Goal: Task Accomplishment & Management: Complete application form

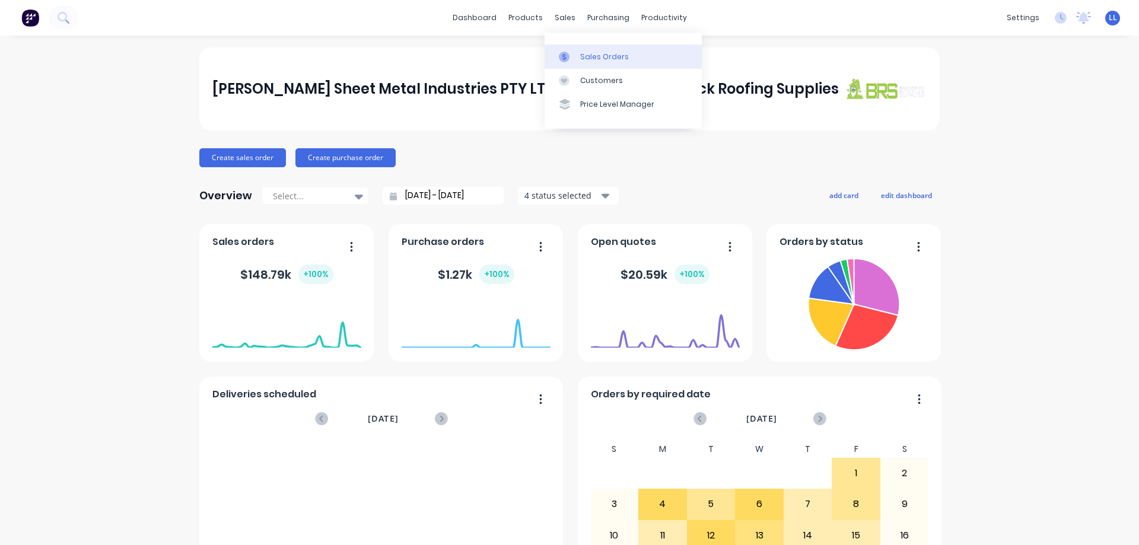
click at [602, 55] on div "Sales Orders" at bounding box center [604, 57] width 49 height 11
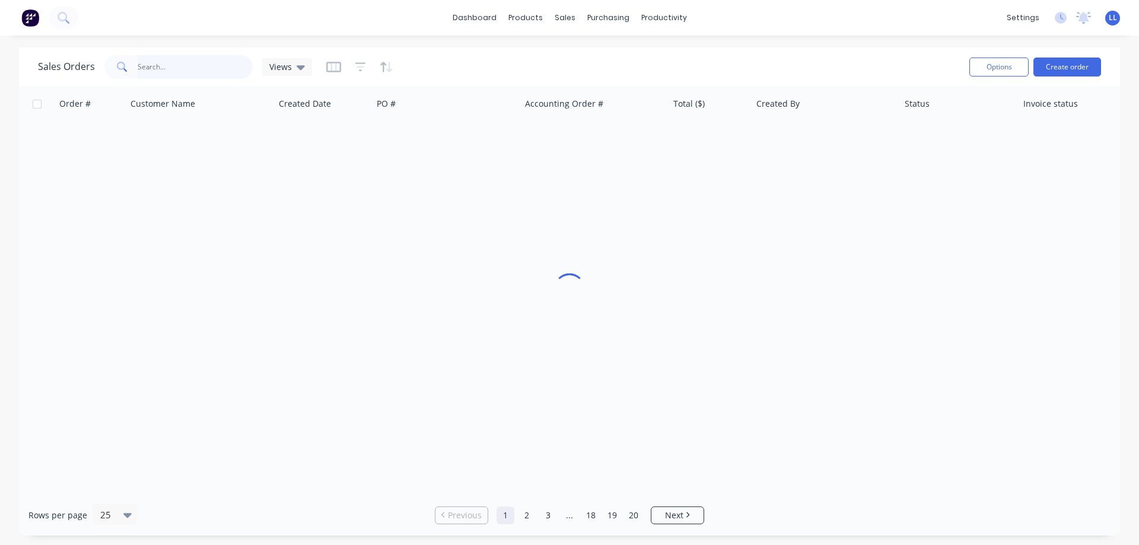
click at [170, 71] on input "text" at bounding box center [196, 67] width 116 height 24
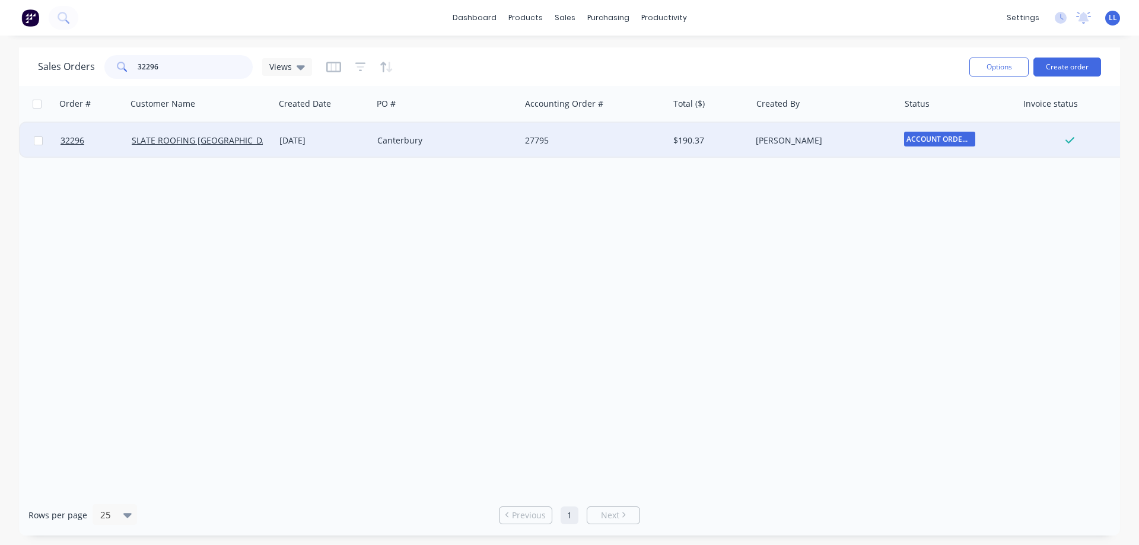
type input "32296"
click at [476, 144] on div "Canterbury" at bounding box center [443, 141] width 132 height 12
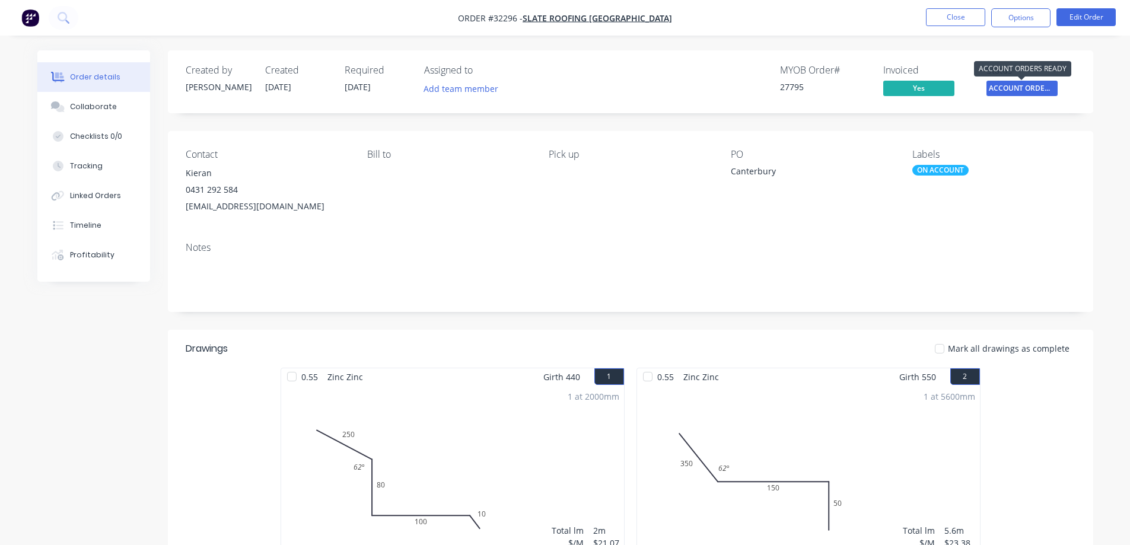
click at [1000, 92] on span "ACCOUNT ORDERS ..." at bounding box center [1022, 88] width 71 height 15
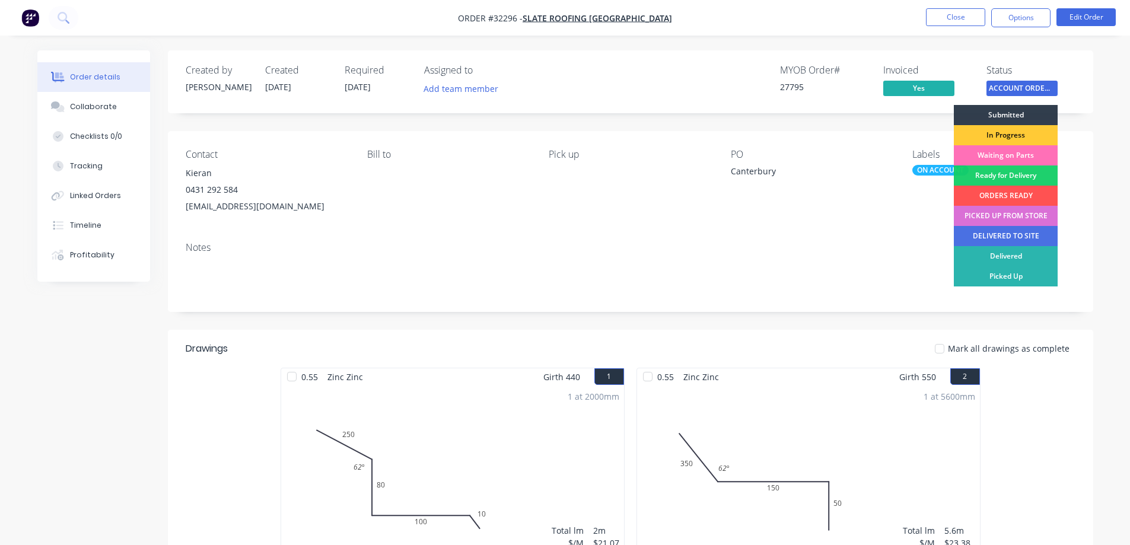
click at [984, 215] on div "PICKED UP FROM STORE" at bounding box center [1006, 216] width 104 height 20
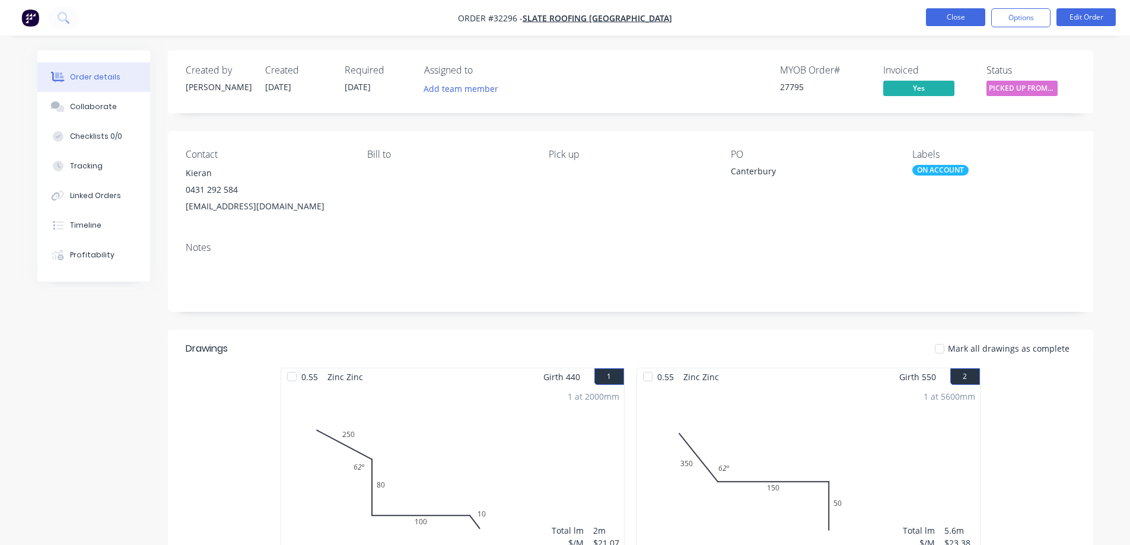
click at [944, 18] on button "Close" at bounding box center [955, 17] width 59 height 18
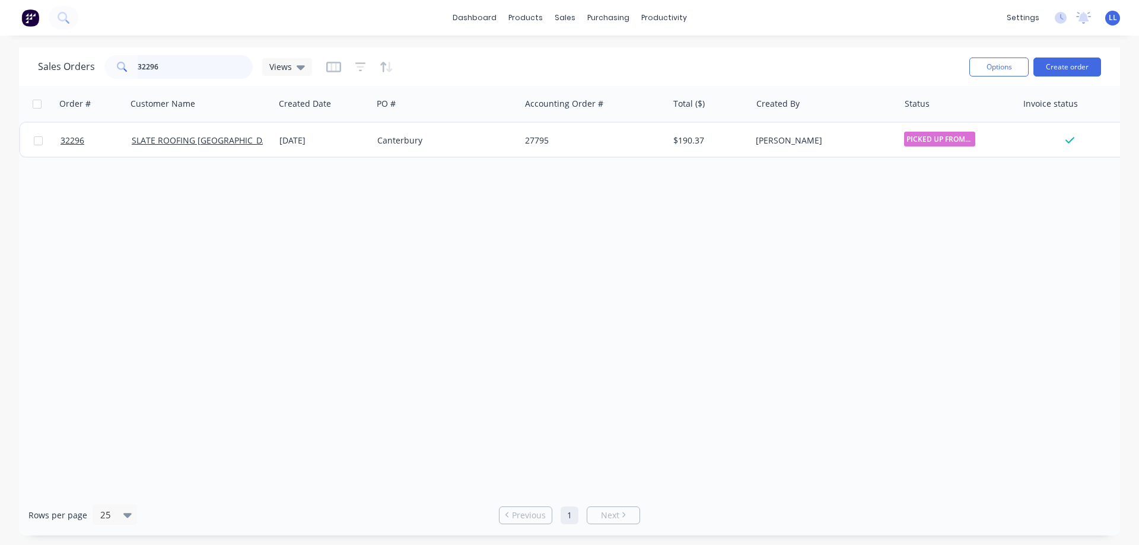
click at [184, 66] on input "32296" at bounding box center [196, 67] width 116 height 24
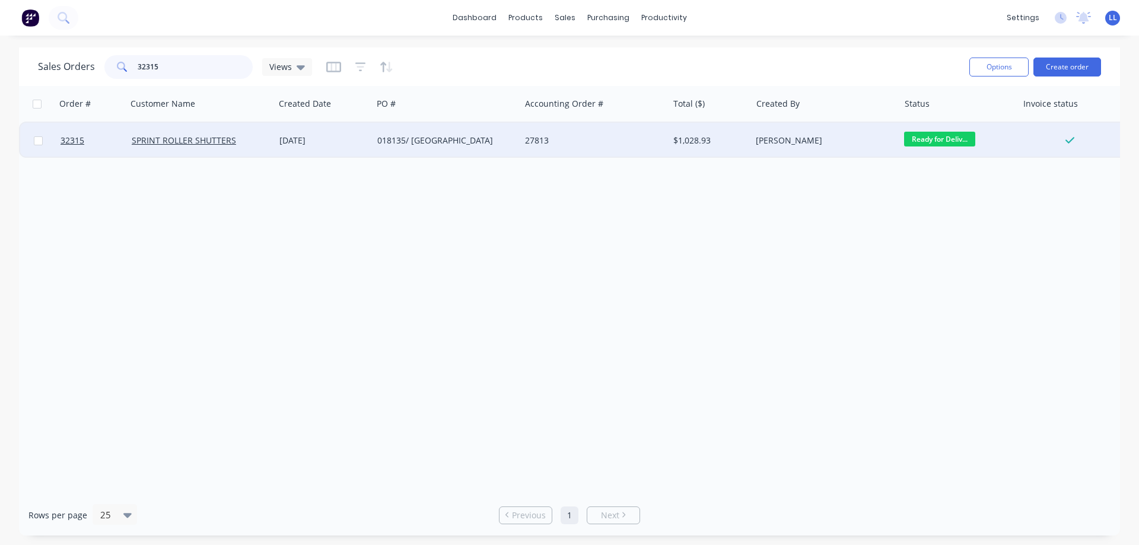
type input "32315"
click at [584, 136] on div "27813" at bounding box center [591, 141] width 132 height 12
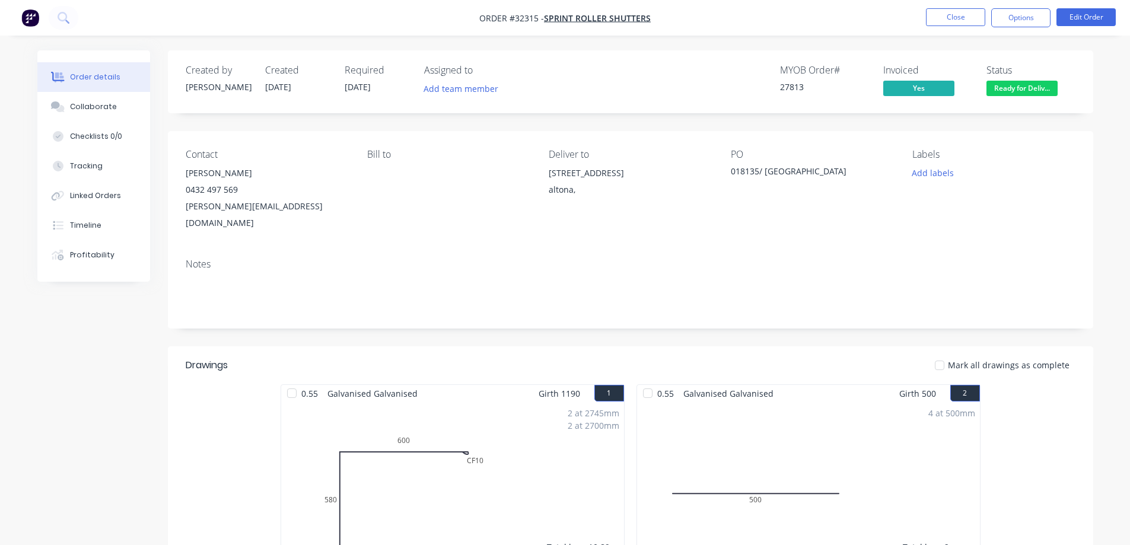
click at [1013, 93] on span "Ready for Deliv..." at bounding box center [1022, 88] width 71 height 15
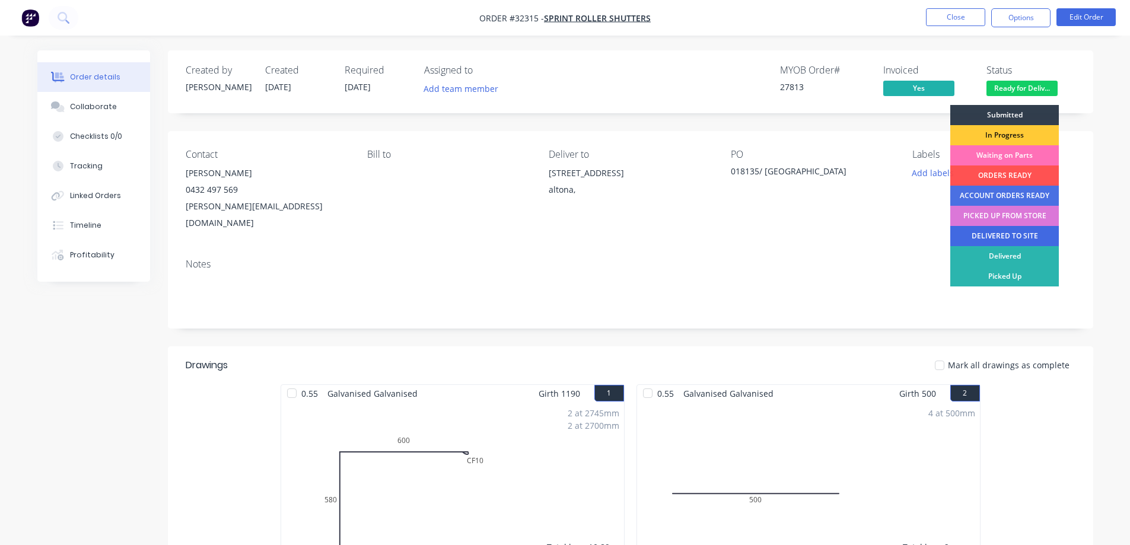
click at [1006, 236] on div "DELIVERED TO SITE" at bounding box center [1004, 236] width 109 height 20
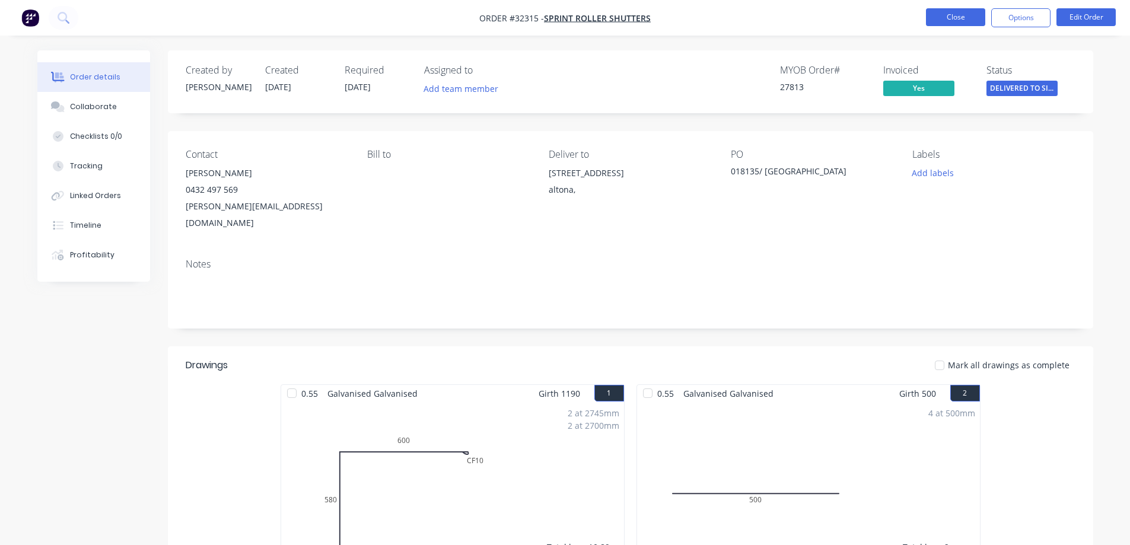
click at [959, 17] on button "Close" at bounding box center [955, 17] width 59 height 18
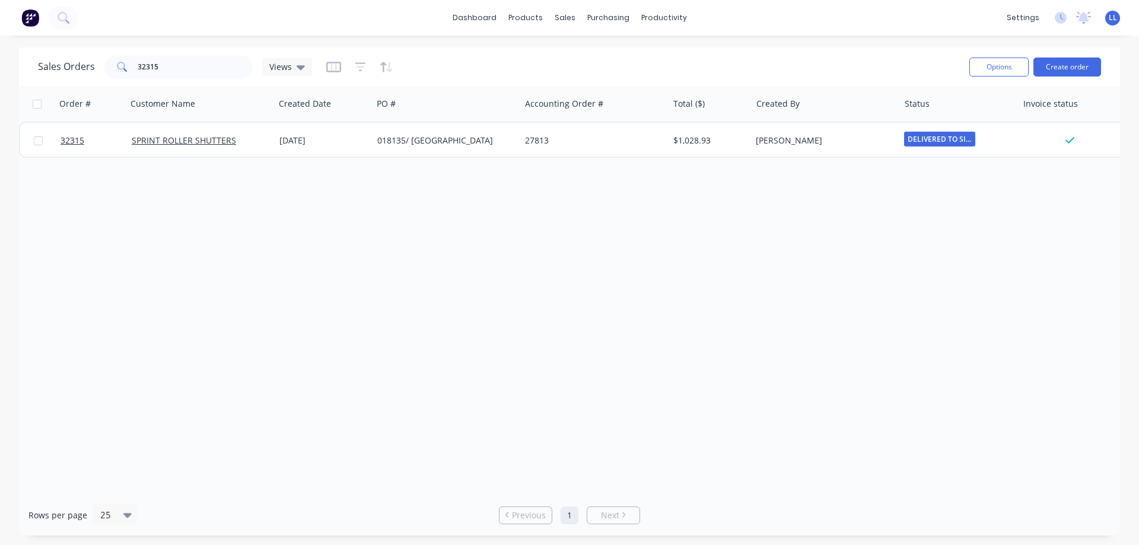
click at [30, 20] on img at bounding box center [30, 18] width 18 height 18
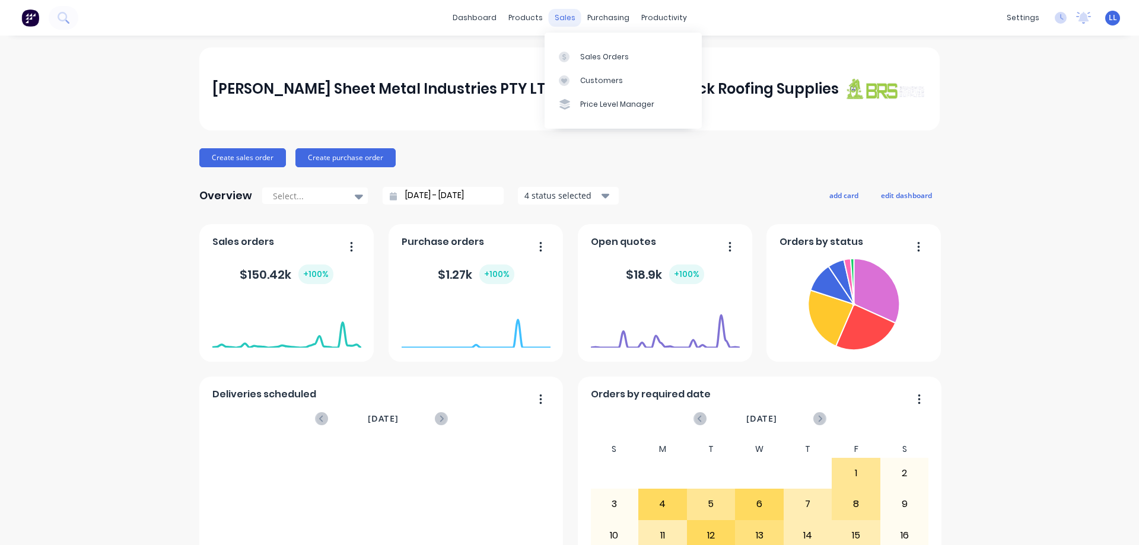
click at [567, 20] on div "sales" at bounding box center [565, 18] width 33 height 18
click at [605, 59] on div "Sales Orders" at bounding box center [604, 57] width 49 height 11
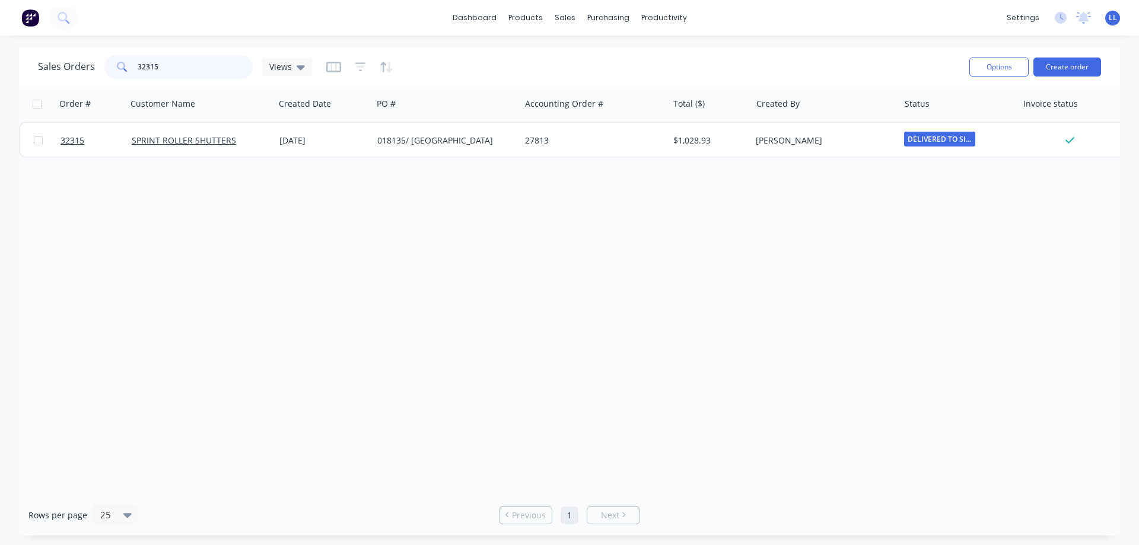
drag, startPoint x: 164, startPoint y: 68, endPoint x: 81, endPoint y: 68, distance: 83.1
click at [81, 68] on div "Sales Orders 32315 Views" at bounding box center [175, 67] width 274 height 24
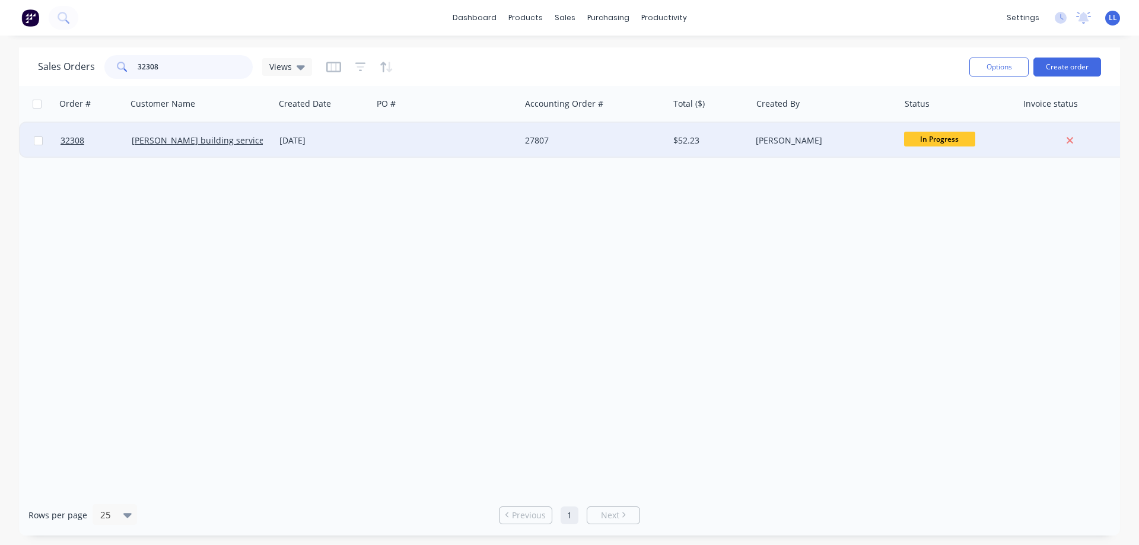
type input "32308"
click at [489, 129] on div at bounding box center [447, 141] width 148 height 36
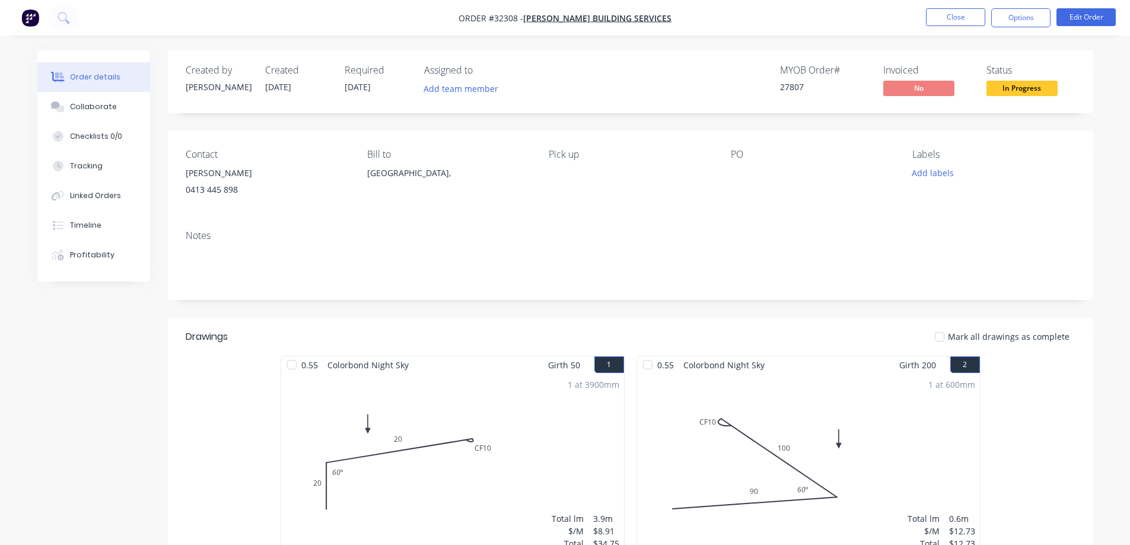
click at [1030, 92] on span "In Progress" at bounding box center [1022, 88] width 71 height 15
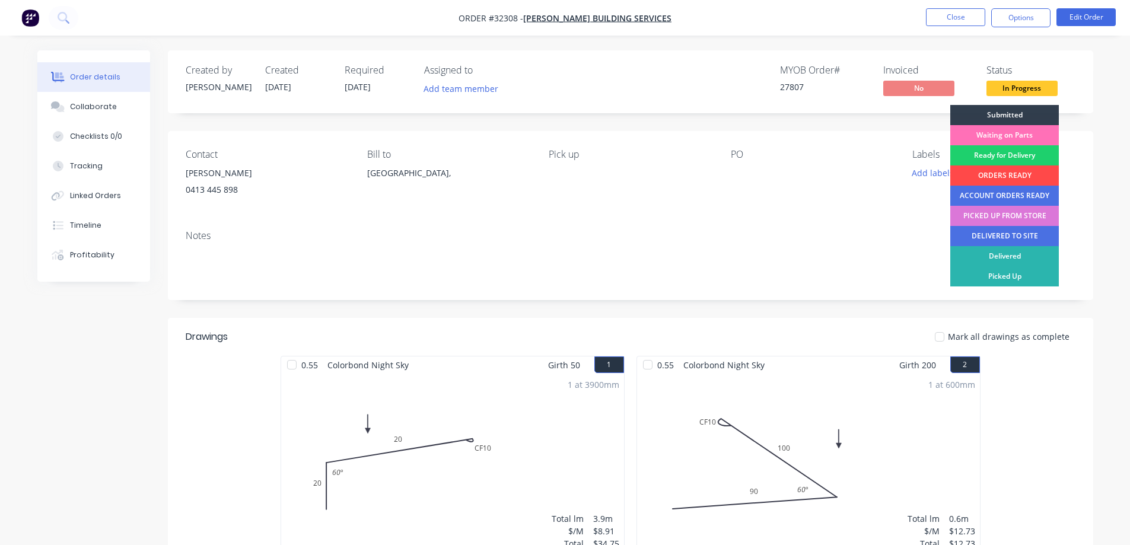
click at [1013, 172] on div "ORDERS READY" at bounding box center [1004, 176] width 109 height 20
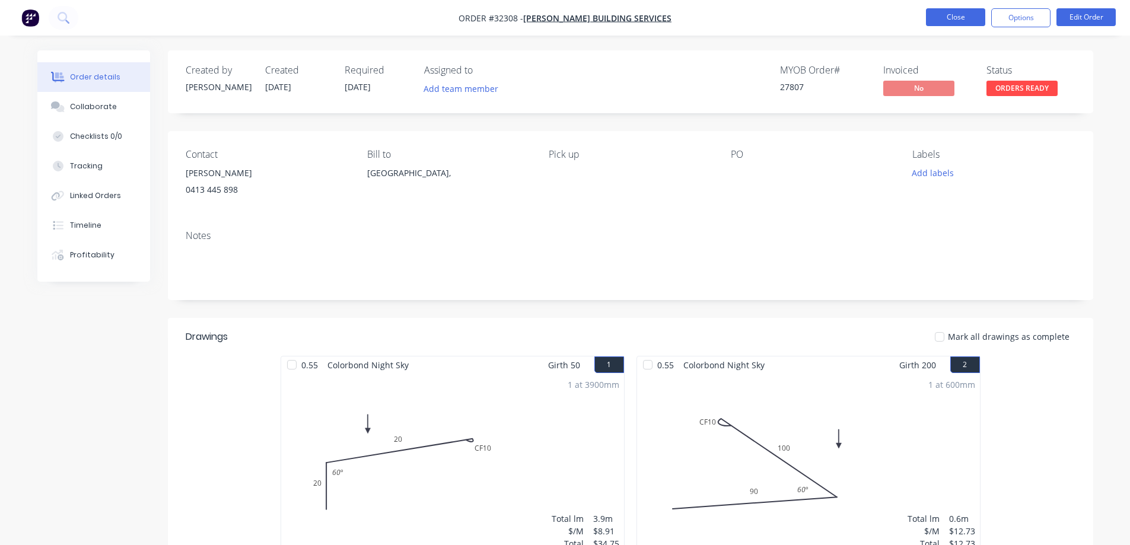
drag, startPoint x: 965, startPoint y: 14, endPoint x: 958, endPoint y: 8, distance: 9.3
click at [958, 8] on button "Close" at bounding box center [955, 17] width 59 height 18
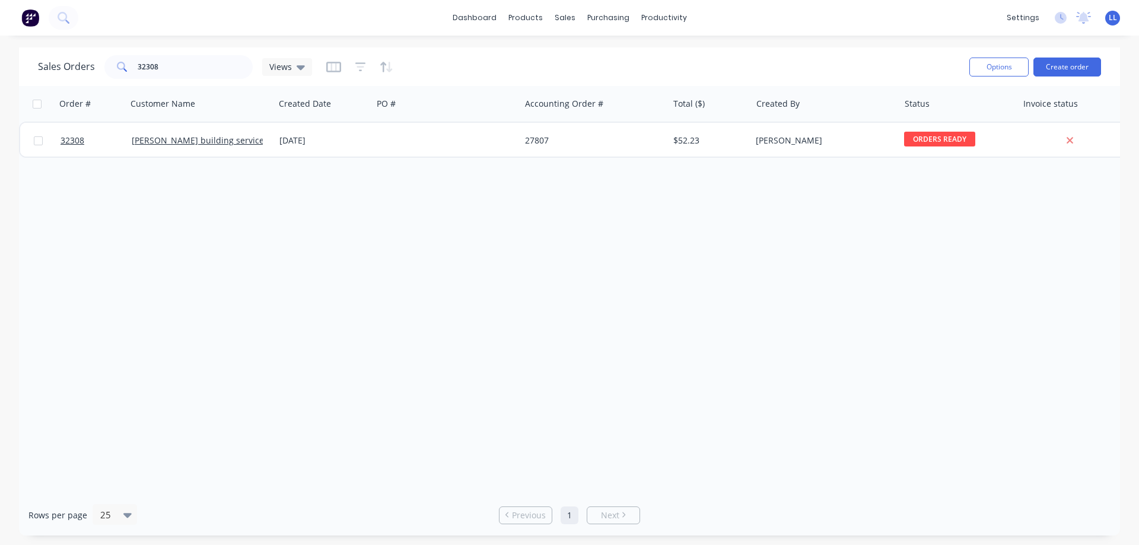
click at [28, 18] on img at bounding box center [30, 18] width 18 height 18
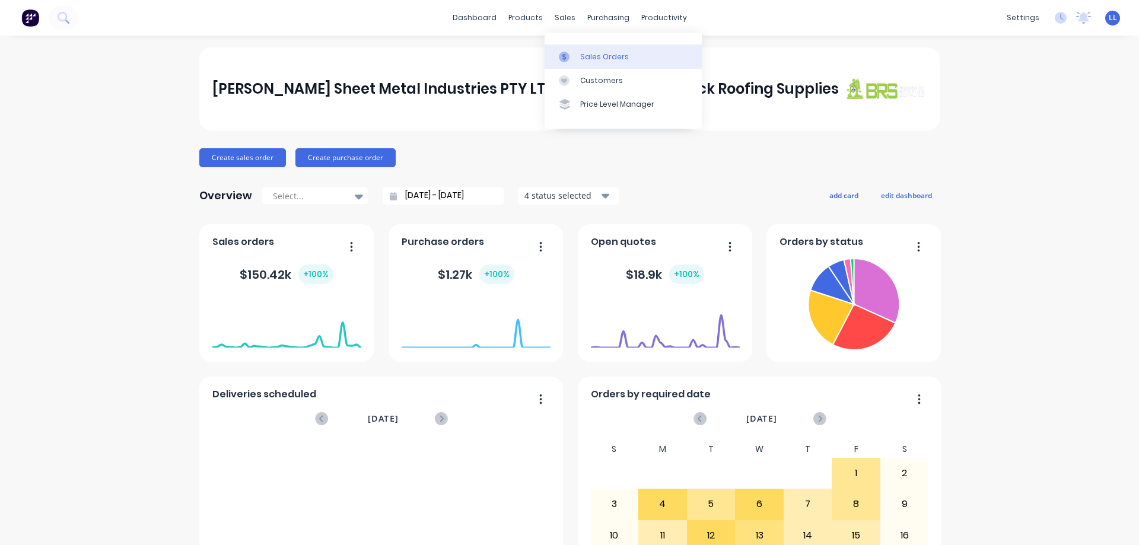
click at [568, 59] on icon at bounding box center [564, 57] width 11 height 11
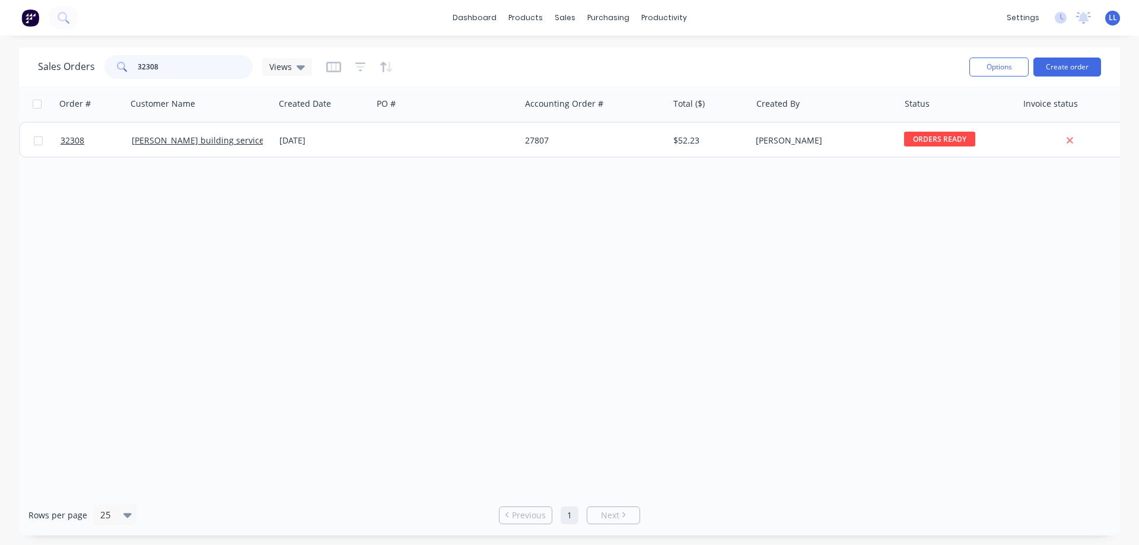
drag, startPoint x: 168, startPoint y: 68, endPoint x: 77, endPoint y: 71, distance: 91.4
click at [77, 71] on div "Sales Orders 32308 Views" at bounding box center [175, 67] width 274 height 24
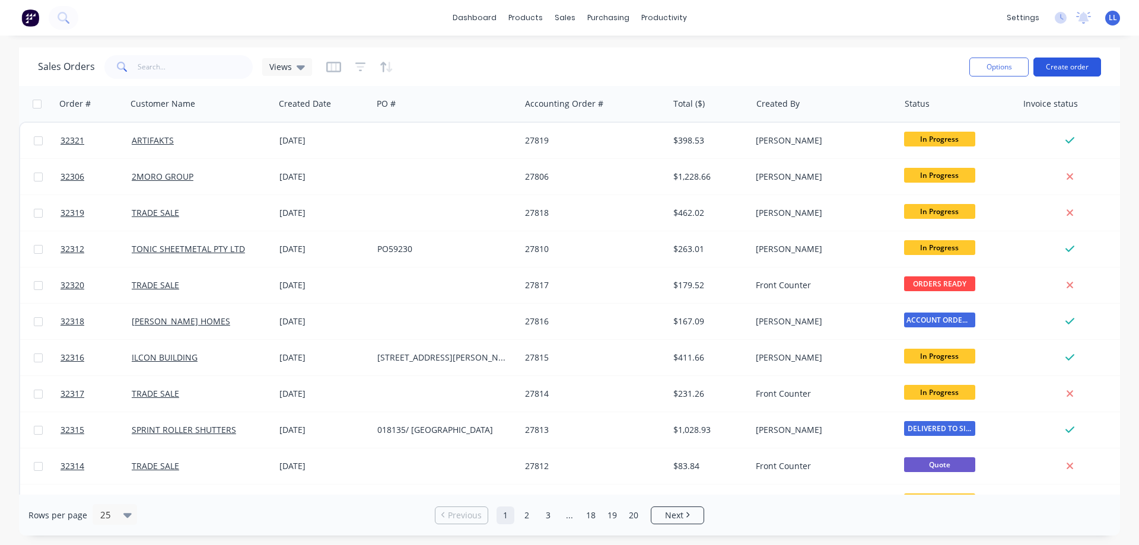
click at [1076, 74] on button "Create order" at bounding box center [1067, 67] width 68 height 19
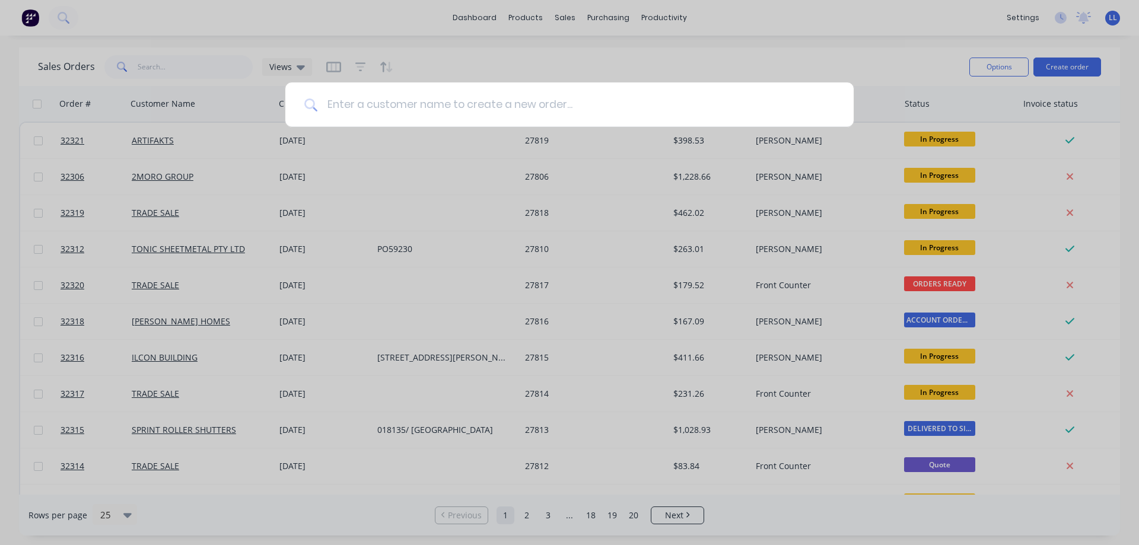
click at [472, 103] on input at bounding box center [575, 104] width 517 height 44
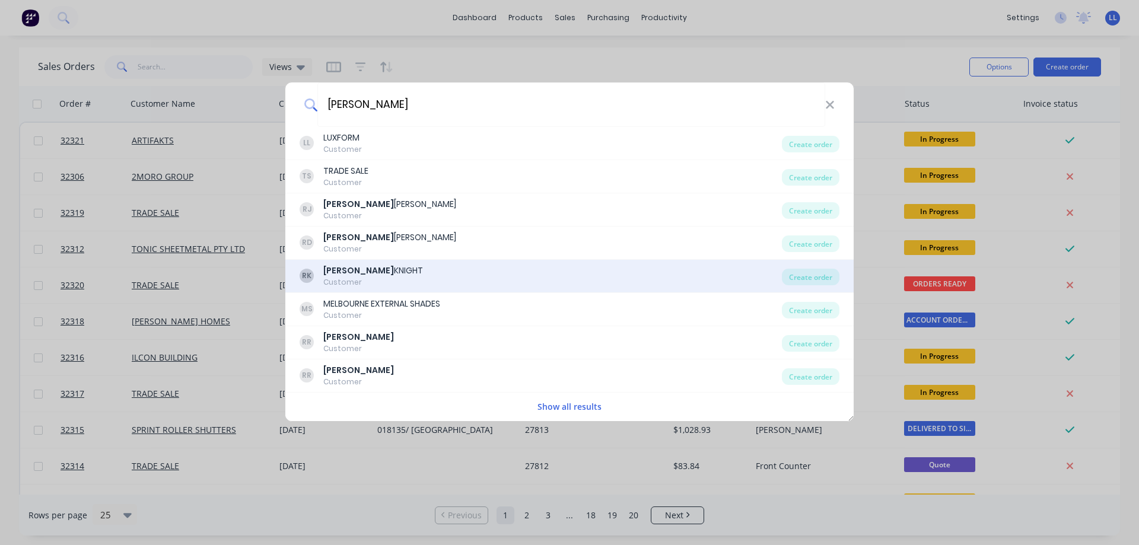
type input "[PERSON_NAME]"
click at [388, 279] on div "Customer" at bounding box center [373, 282] width 100 height 11
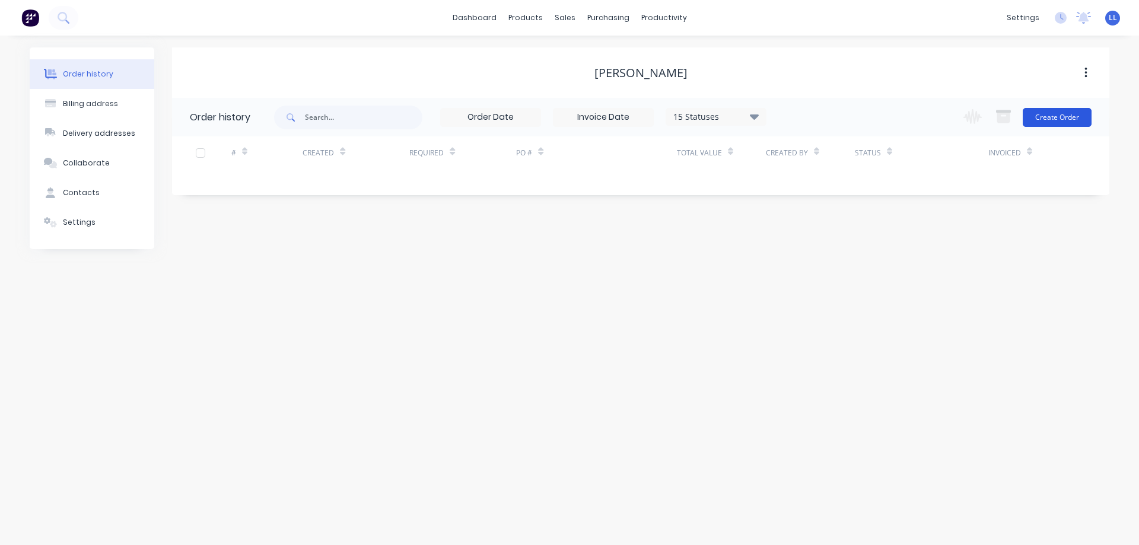
click at [1071, 113] on button "Create Order" at bounding box center [1057, 117] width 69 height 19
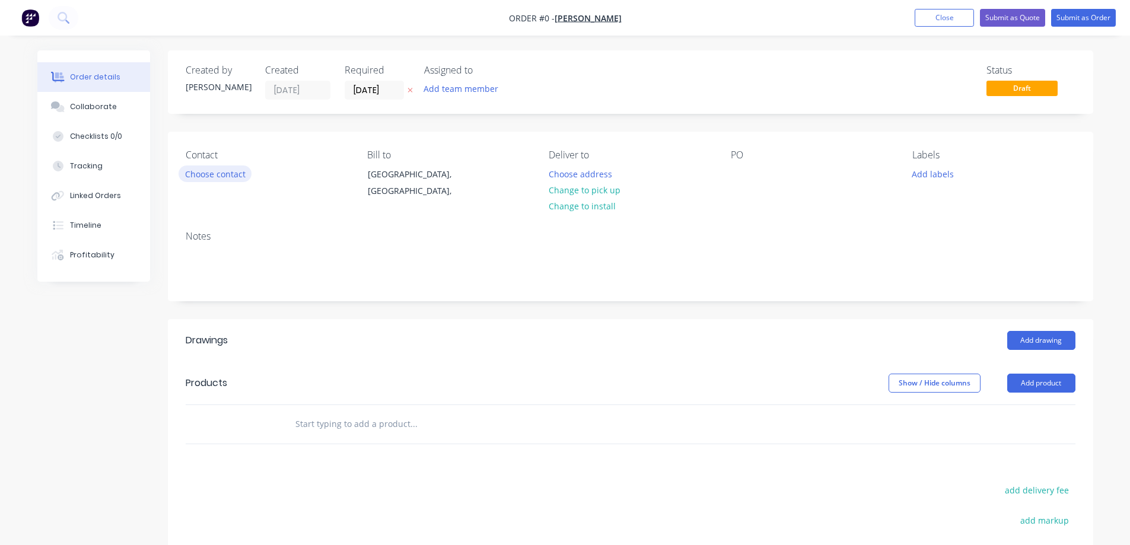
click at [231, 171] on button "Choose contact" at bounding box center [215, 174] width 73 height 16
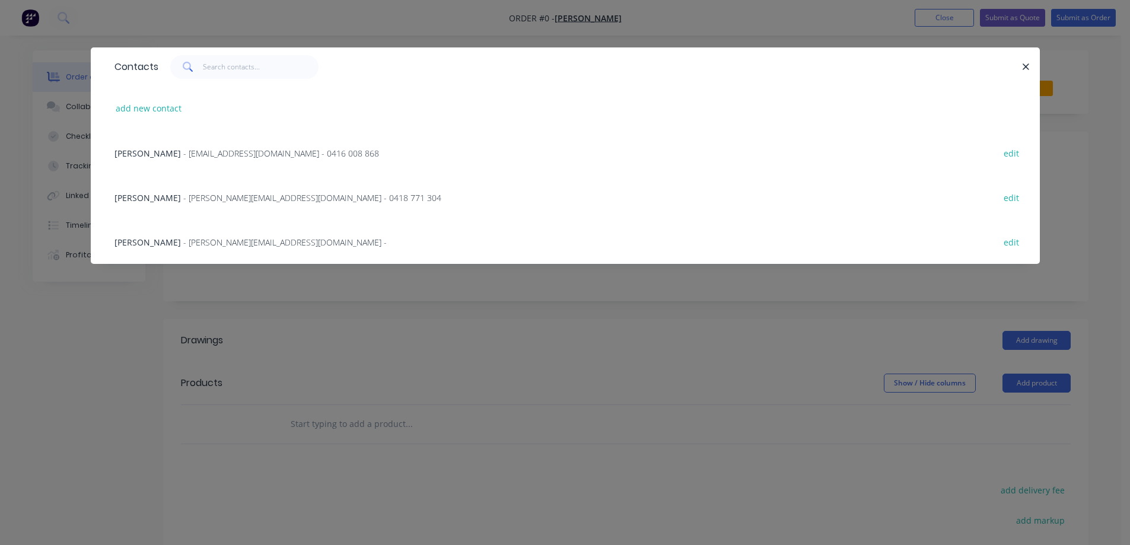
click at [218, 154] on span "- [EMAIL_ADDRESS][DOMAIN_NAME] - 0416 008 868" at bounding box center [281, 153] width 196 height 11
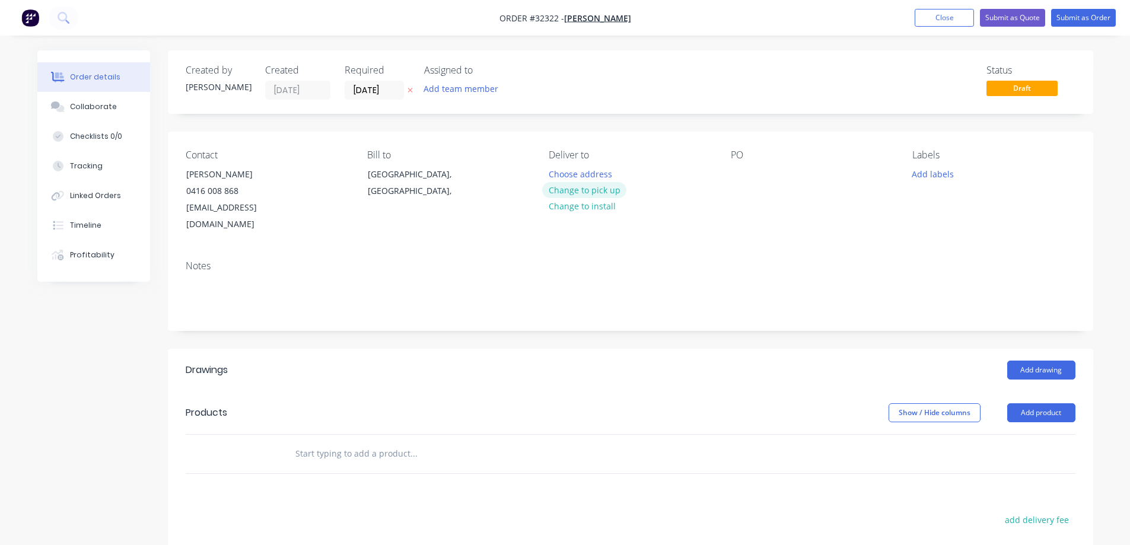
click at [571, 194] on button "Change to pick up" at bounding box center [584, 190] width 84 height 16
click at [1050, 361] on button "Add drawing" at bounding box center [1041, 370] width 68 height 19
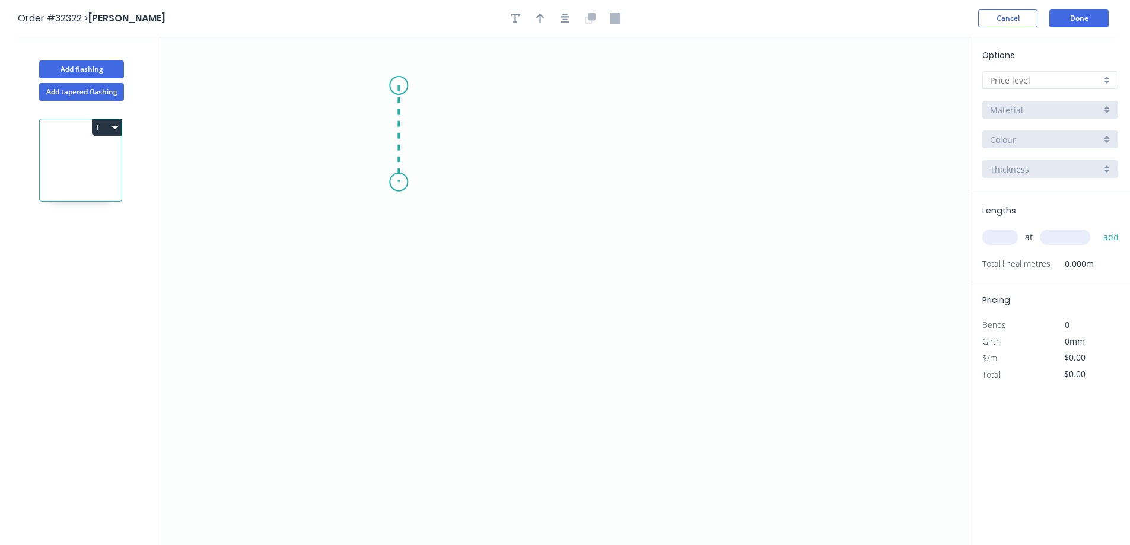
drag, startPoint x: 399, startPoint y: 85, endPoint x: 394, endPoint y: 182, distance: 96.8
click at [394, 182] on icon "0" at bounding box center [565, 291] width 810 height 508
click at [626, 193] on icon "0 ?" at bounding box center [565, 291] width 810 height 508
drag, startPoint x: 626, startPoint y: 193, endPoint x: 624, endPoint y: 307, distance: 113.9
click at [624, 307] on icon "0 ? ?" at bounding box center [565, 291] width 810 height 508
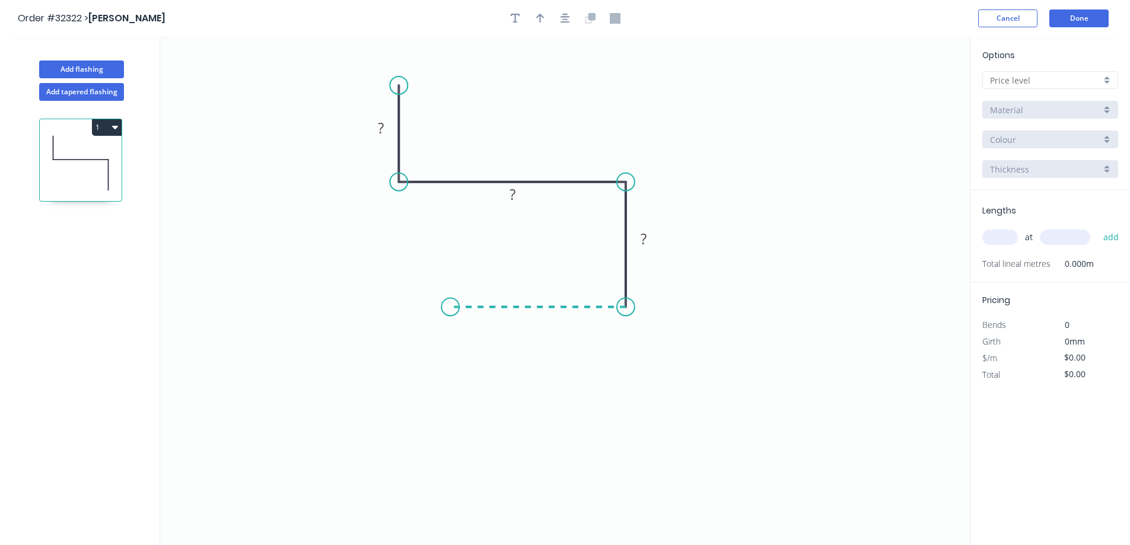
drag, startPoint x: 624, startPoint y: 307, endPoint x: 450, endPoint y: 310, distance: 173.8
click at [450, 310] on icon "0 ? ? ?" at bounding box center [565, 291] width 810 height 508
click at [388, 128] on rect at bounding box center [381, 128] width 24 height 17
click at [1042, 81] on input "text" at bounding box center [1045, 80] width 111 height 12
click at [1013, 102] on div "A" at bounding box center [1050, 103] width 135 height 21
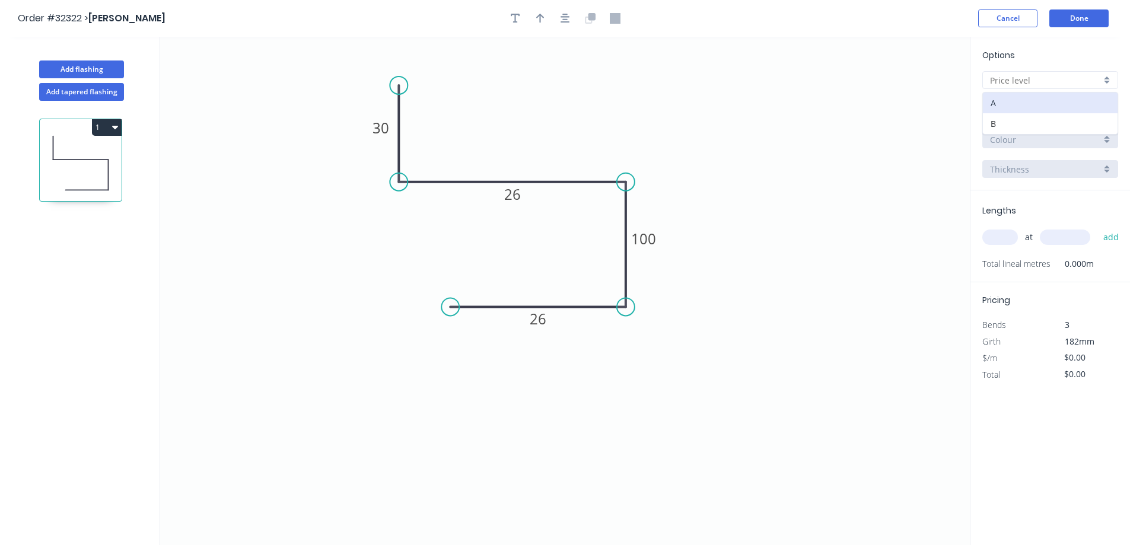
type input "A"
type input "$12.73"
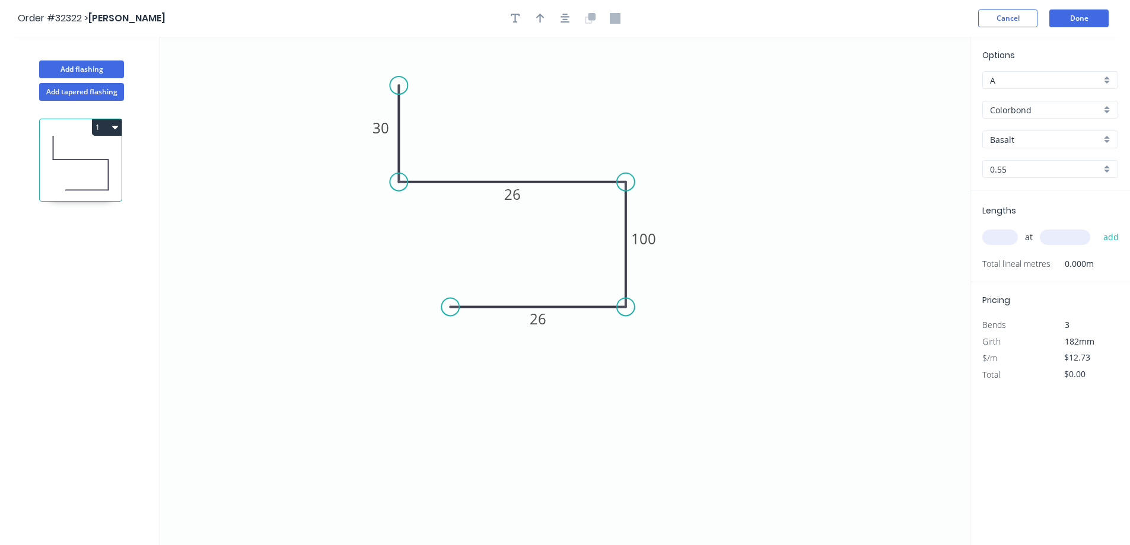
click at [1027, 144] on input "Basalt" at bounding box center [1045, 139] width 111 height 12
click at [1026, 167] on div "Monument" at bounding box center [1050, 162] width 135 height 21
type input "Monument"
click at [1014, 231] on input "text" at bounding box center [1000, 237] width 36 height 15
type input "1"
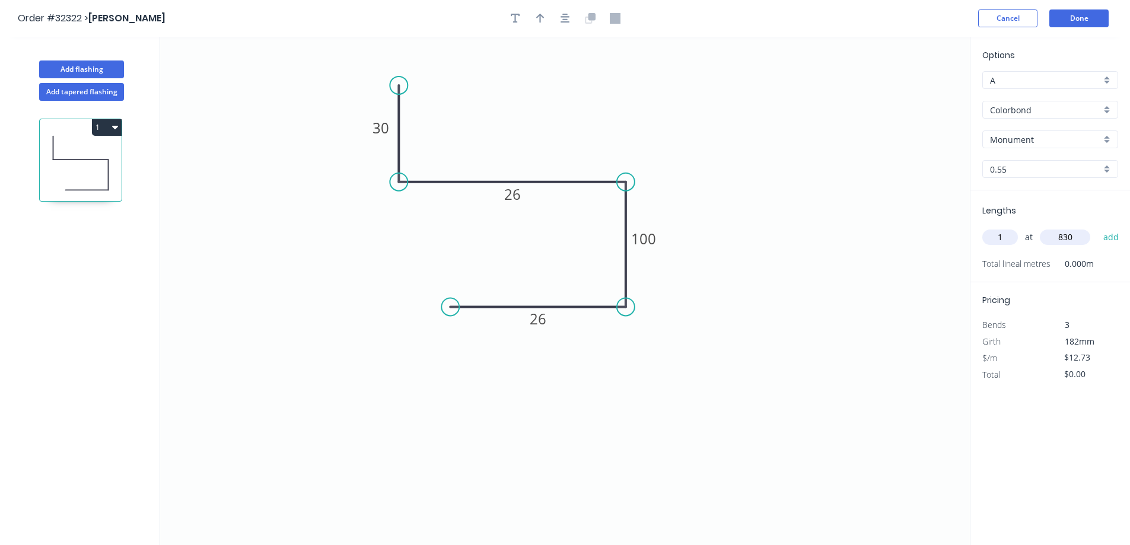
type input "830"
click at [1098, 227] on button "add" at bounding box center [1112, 237] width 28 height 20
type input "$12.73"
click at [91, 67] on button "Add flashing" at bounding box center [81, 70] width 85 height 18
type input "$0.00"
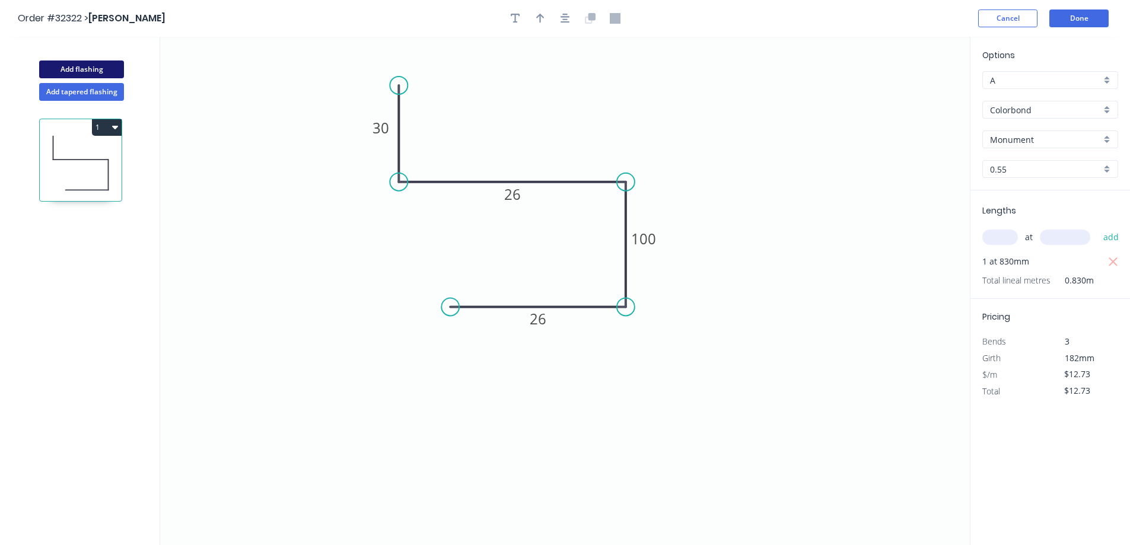
type input "$0.00"
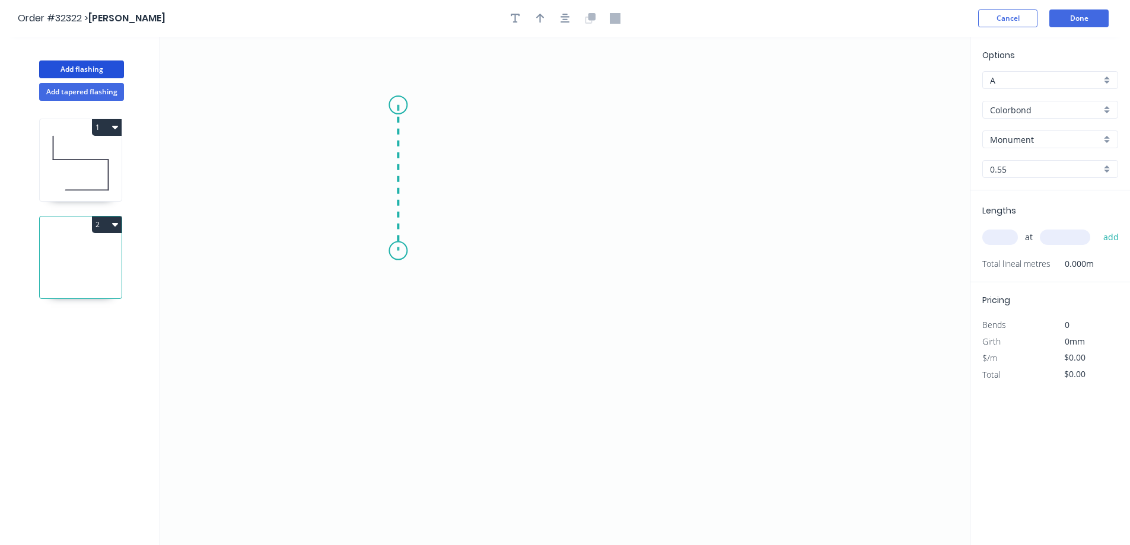
drag, startPoint x: 398, startPoint y: 105, endPoint x: 395, endPoint y: 251, distance: 146.0
click at [395, 251] on icon "0" at bounding box center [565, 291] width 810 height 508
click at [562, 249] on icon "0 ?" at bounding box center [565, 291] width 810 height 508
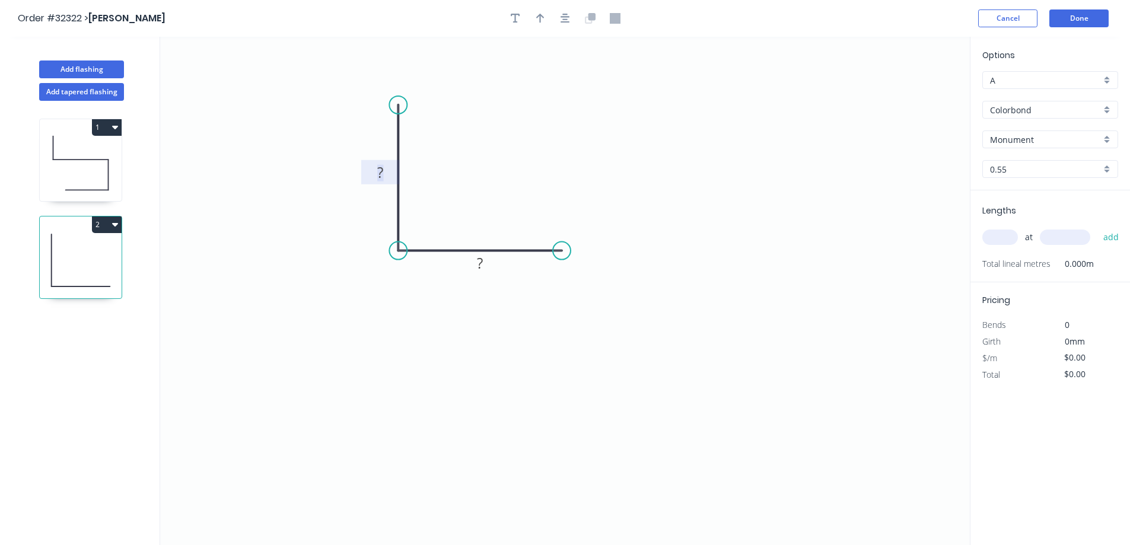
click at [381, 171] on tspan "?" at bounding box center [380, 173] width 6 height 20
drag, startPoint x: 542, startPoint y: 23, endPoint x: 698, endPoint y: 97, distance: 172.5
click at [543, 22] on icon "button" at bounding box center [540, 18] width 8 height 11
drag, startPoint x: 860, startPoint y: 105, endPoint x: 501, endPoint y: 158, distance: 362.3
click at [501, 158] on icon at bounding box center [501, 145] width 11 height 38
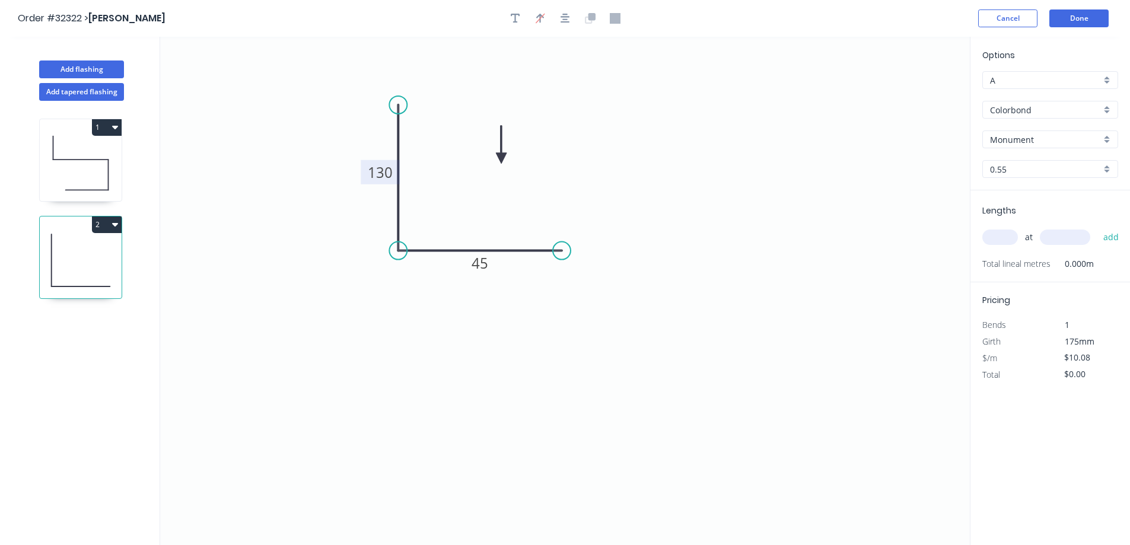
click at [74, 171] on icon at bounding box center [81, 163] width 82 height 76
type input "$12.73"
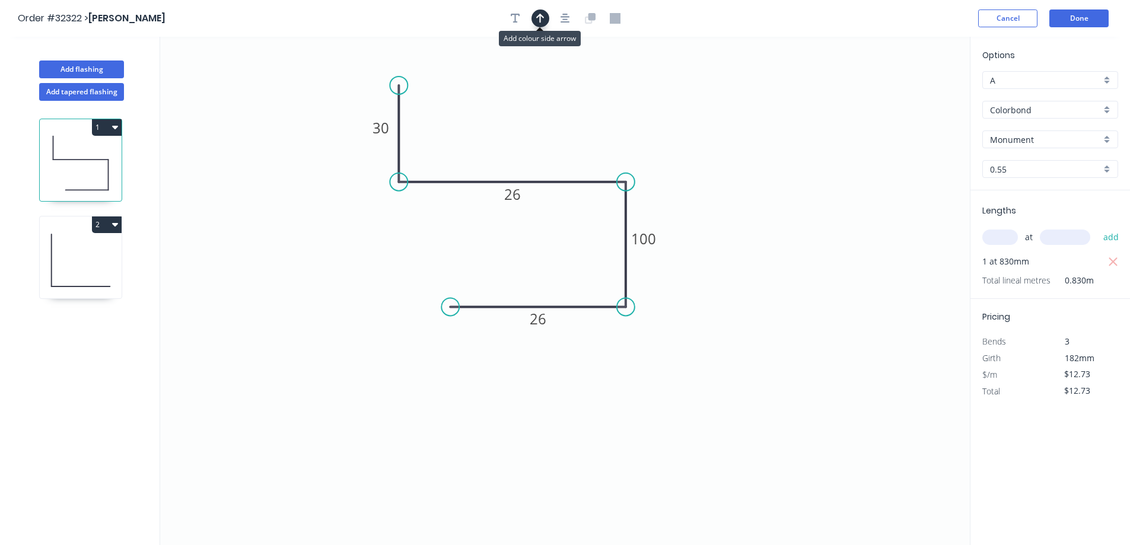
click at [541, 20] on icon "button" at bounding box center [540, 18] width 8 height 11
drag, startPoint x: 911, startPoint y: 95, endPoint x: 533, endPoint y: 120, distance: 378.8
click at [533, 120] on icon at bounding box center [533, 107] width 11 height 38
click at [1086, 17] on button "Done" at bounding box center [1078, 18] width 59 height 18
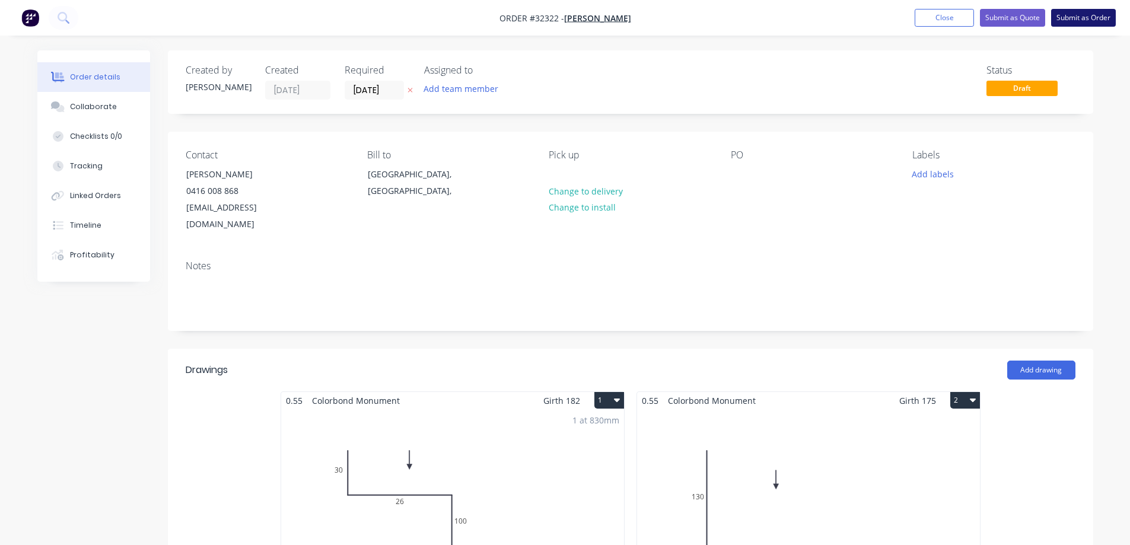
click at [1103, 19] on button "Submit as Order" at bounding box center [1083, 18] width 65 height 18
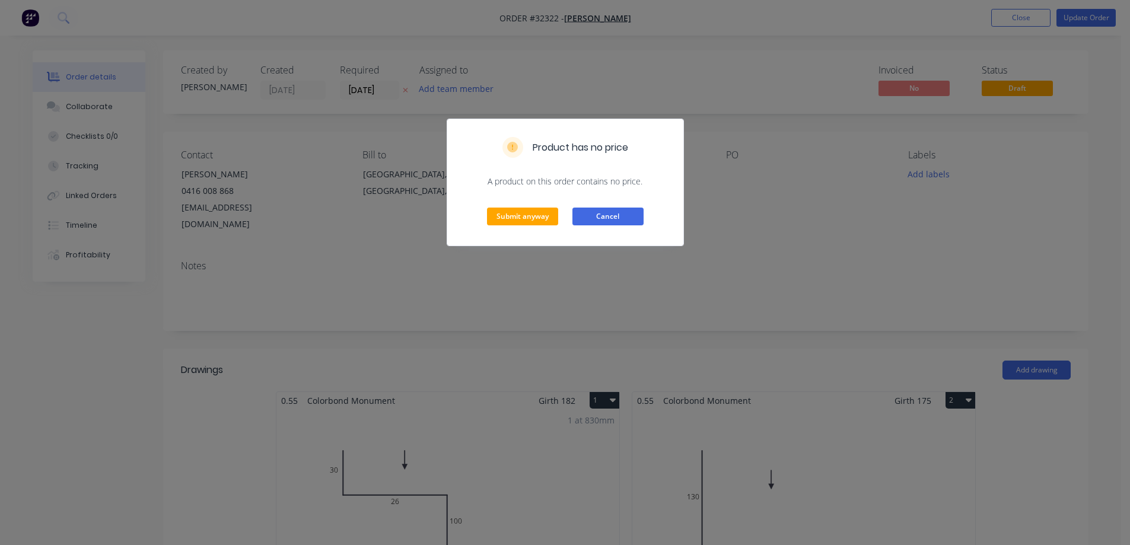
click at [609, 218] on button "Cancel" at bounding box center [607, 217] width 71 height 18
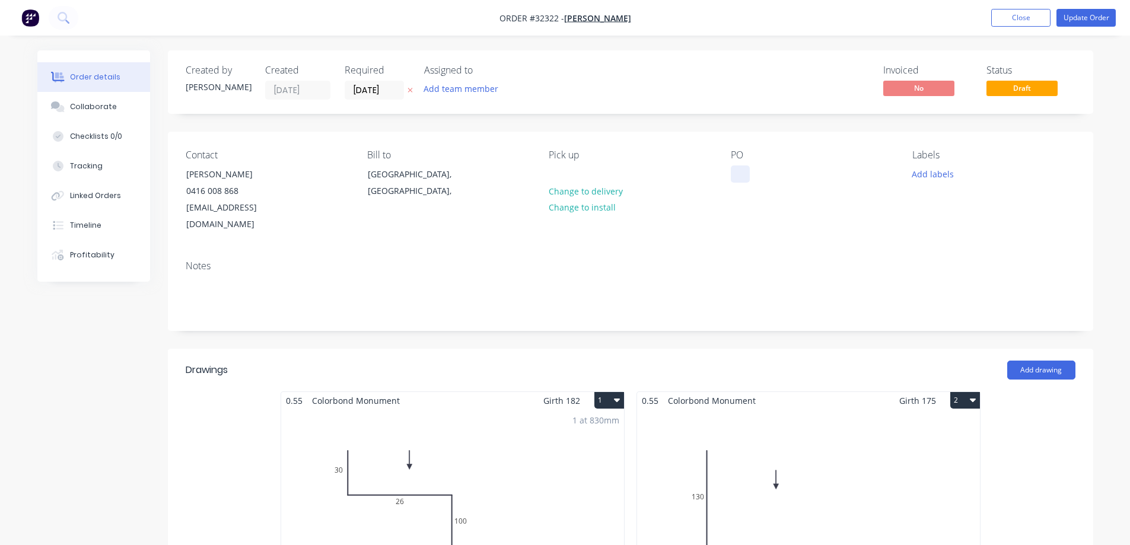
click at [737, 176] on div at bounding box center [740, 174] width 19 height 17
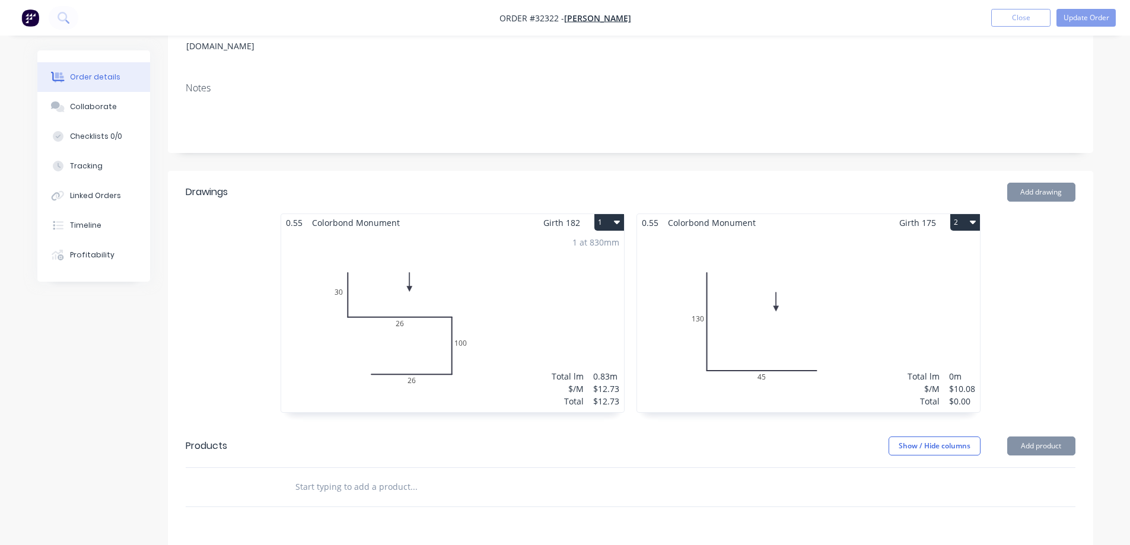
click at [797, 303] on div "Total lm $/M Total 0m $10.08 $0.00" at bounding box center [808, 321] width 343 height 181
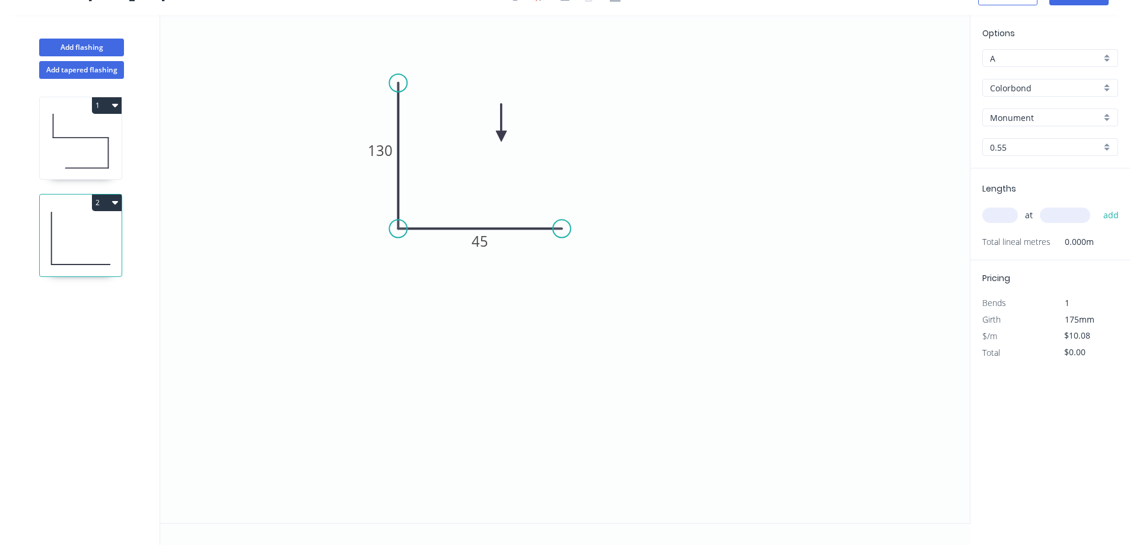
click at [1000, 215] on input "text" at bounding box center [1000, 215] width 36 height 15
type input "1"
type input "900"
click at [1098, 205] on button "add" at bounding box center [1112, 215] width 28 height 20
type input "$10.08"
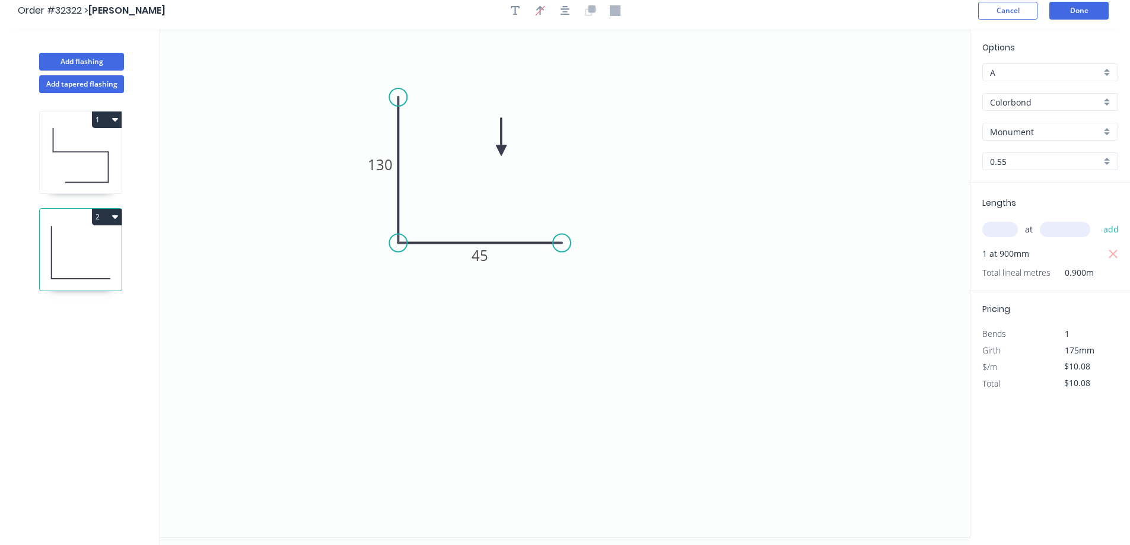
scroll to position [0, 0]
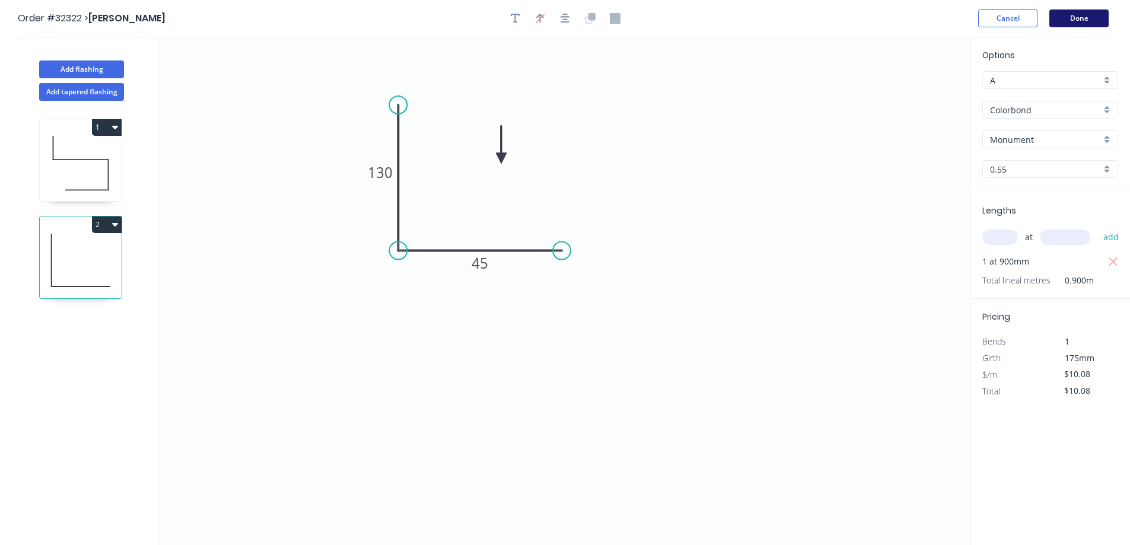
click at [1073, 18] on button "Done" at bounding box center [1078, 18] width 59 height 18
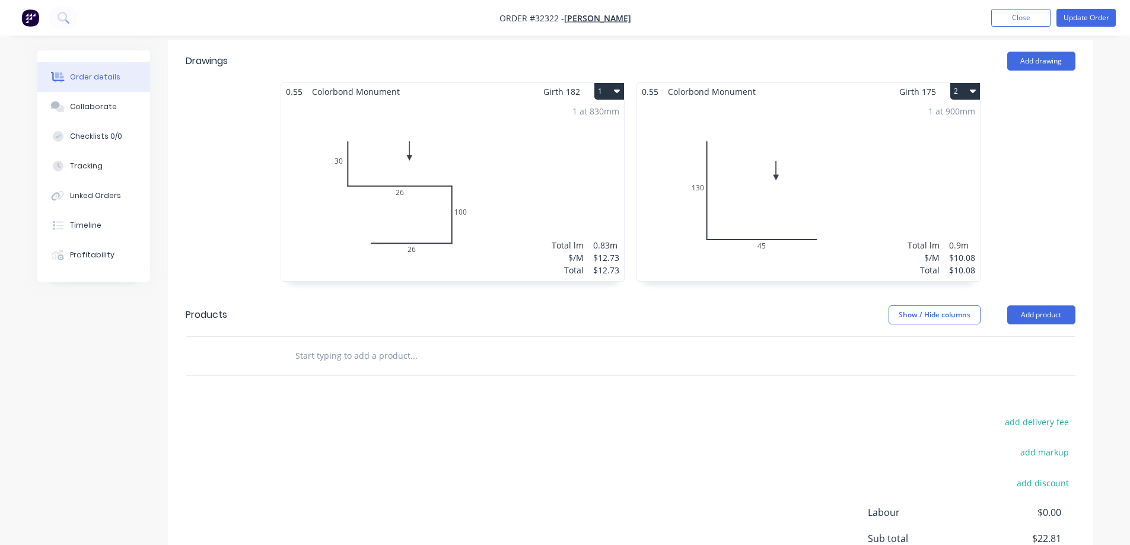
scroll to position [129, 0]
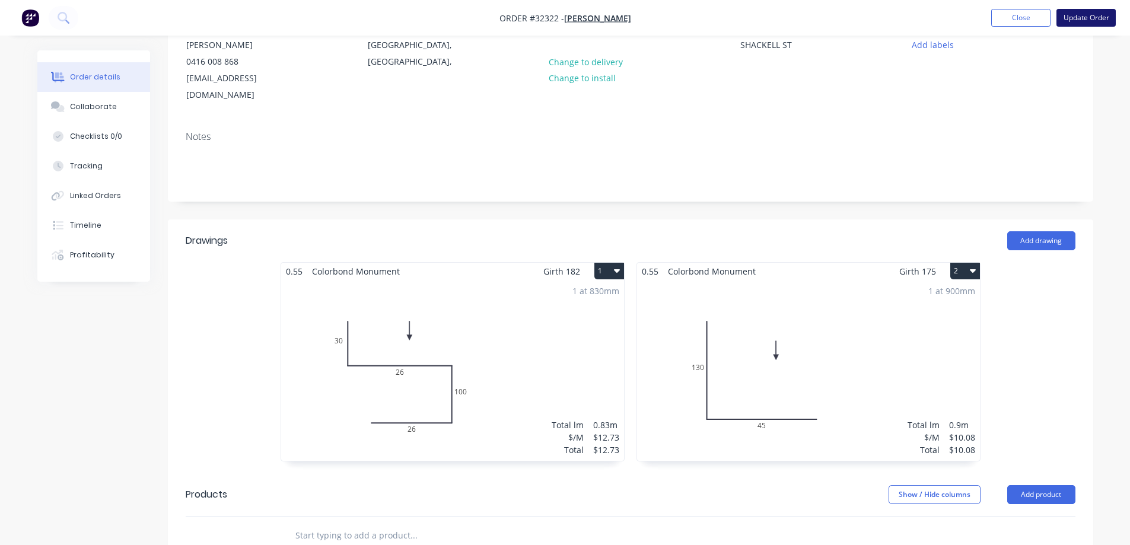
click at [1109, 17] on button "Update Order" at bounding box center [1086, 18] width 59 height 18
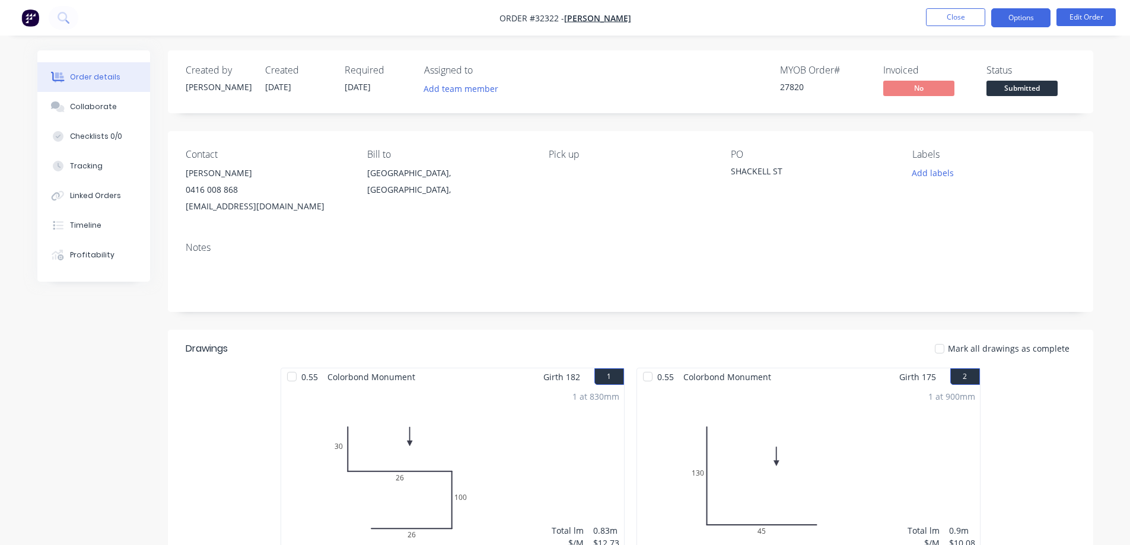
click at [1028, 18] on button "Options" at bounding box center [1020, 17] width 59 height 19
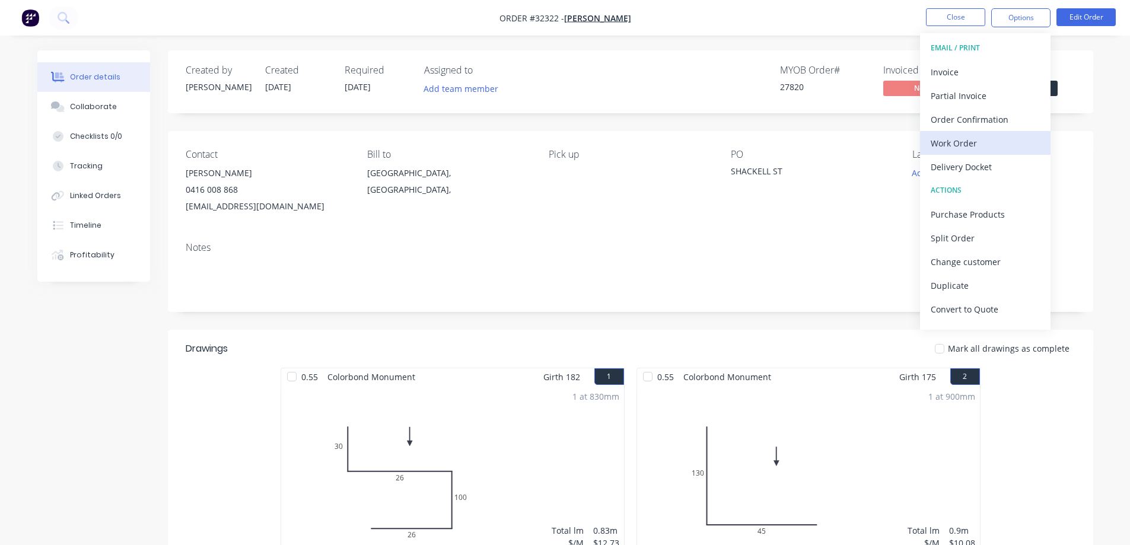
click at [962, 146] on div "Work Order" at bounding box center [985, 143] width 109 height 17
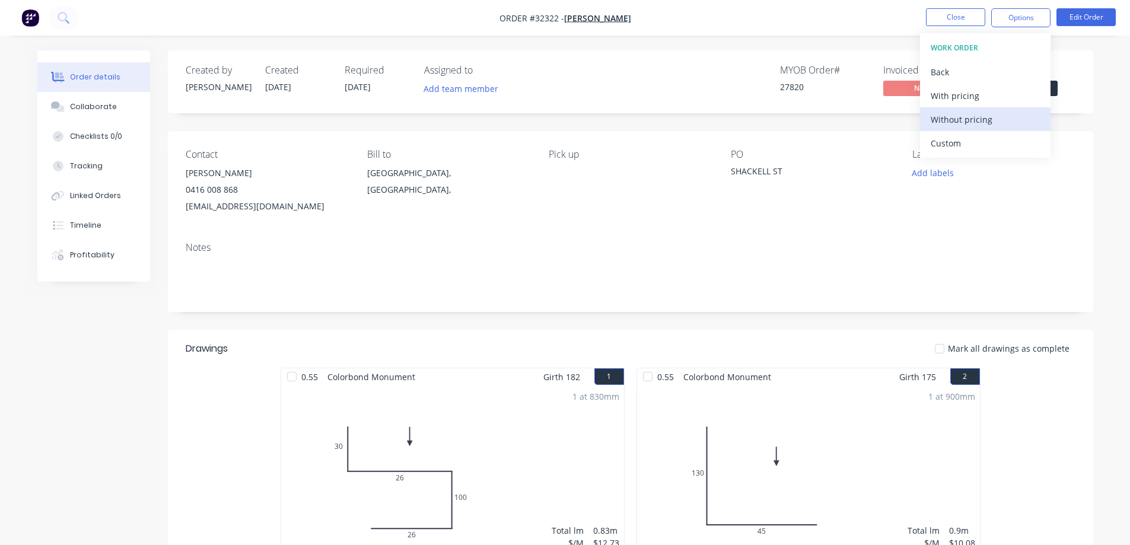
click at [962, 124] on div "Without pricing" at bounding box center [985, 119] width 109 height 17
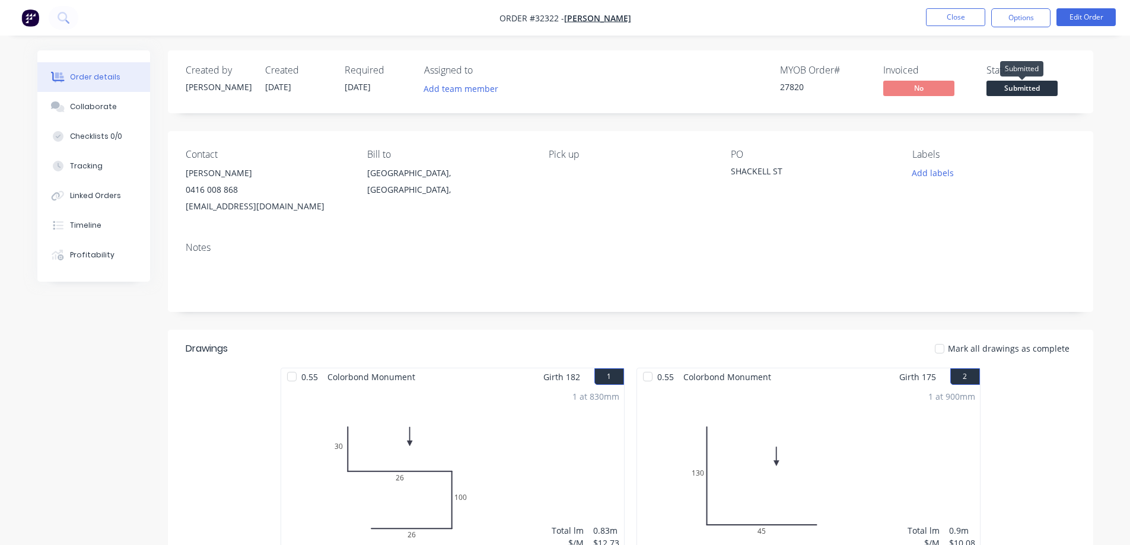
click at [1057, 89] on span "Submitted" at bounding box center [1022, 88] width 71 height 15
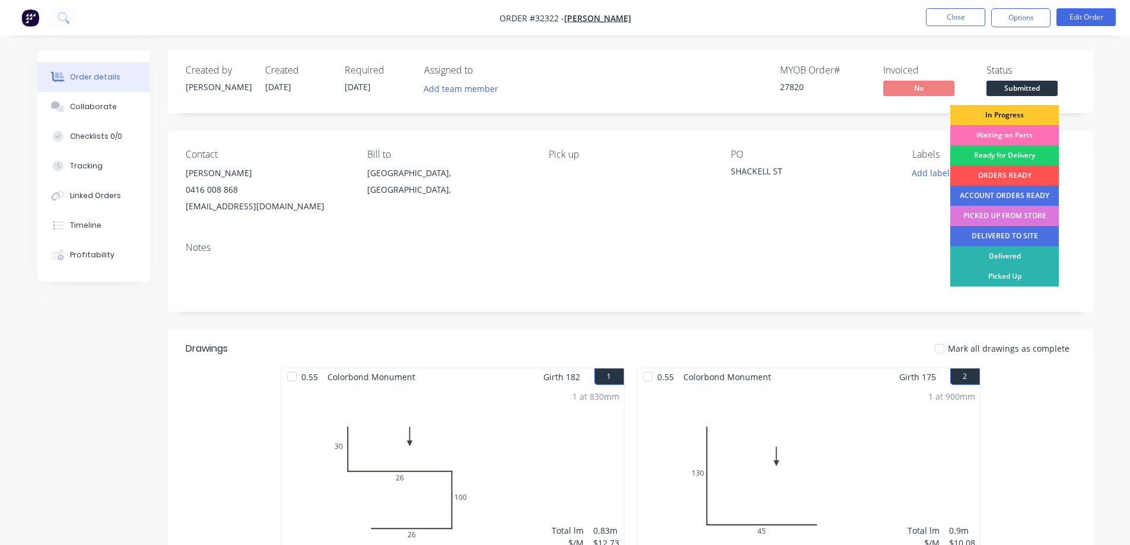
click at [1035, 113] on div "In Progress" at bounding box center [1004, 115] width 109 height 20
